Goal: Transaction & Acquisition: Purchase product/service

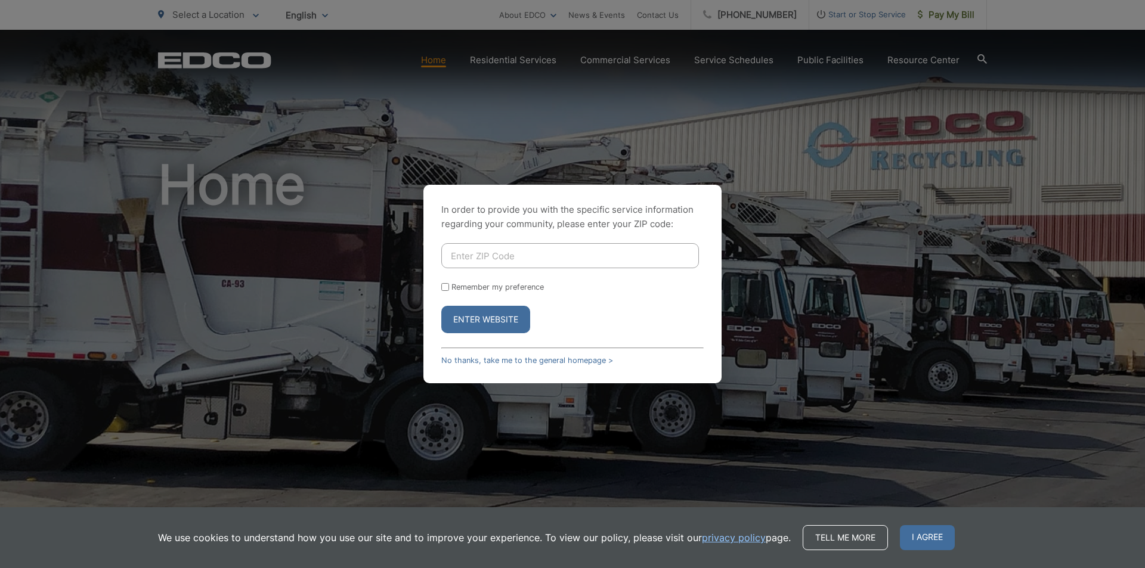
click at [488, 256] on input "Enter ZIP Code" at bounding box center [570, 255] width 258 height 25
type input "90623"
click at [442, 287] on input "Remember my preference" at bounding box center [445, 287] width 8 height 8
checkbox input "true"
click at [466, 318] on button "Enter Website" at bounding box center [485, 319] width 89 height 27
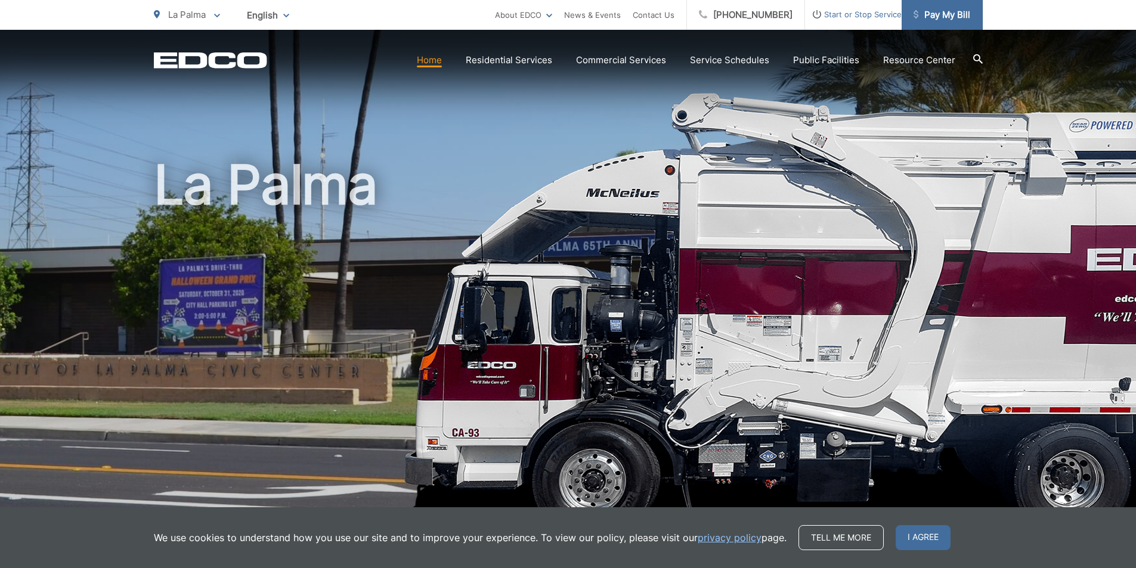
click at [943, 15] on span "Pay My Bill" at bounding box center [942, 15] width 57 height 14
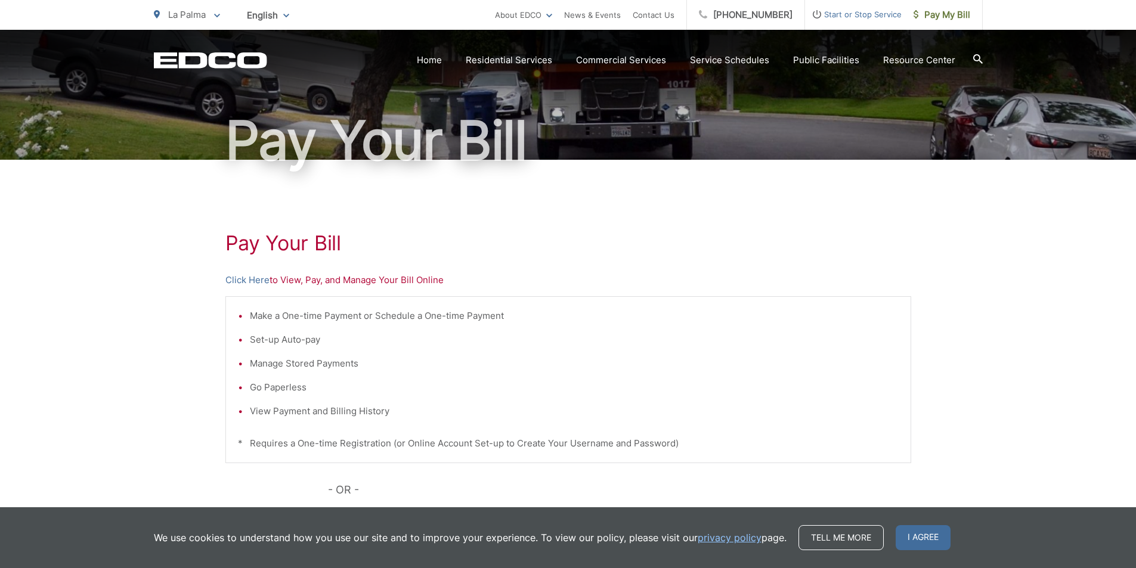
scroll to position [157, 0]
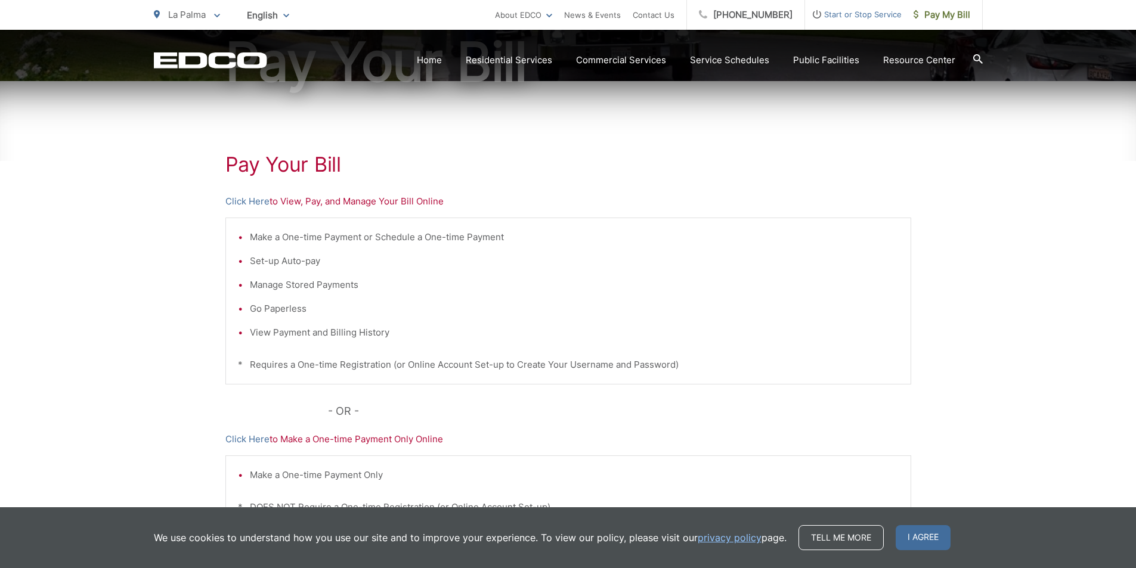
click at [376, 440] on p "Click Here to Make a One-time Payment Only Online" at bounding box center [568, 439] width 686 height 14
click at [259, 438] on link "Click Here" at bounding box center [247, 439] width 44 height 14
